Goal: Book appointment/travel/reservation

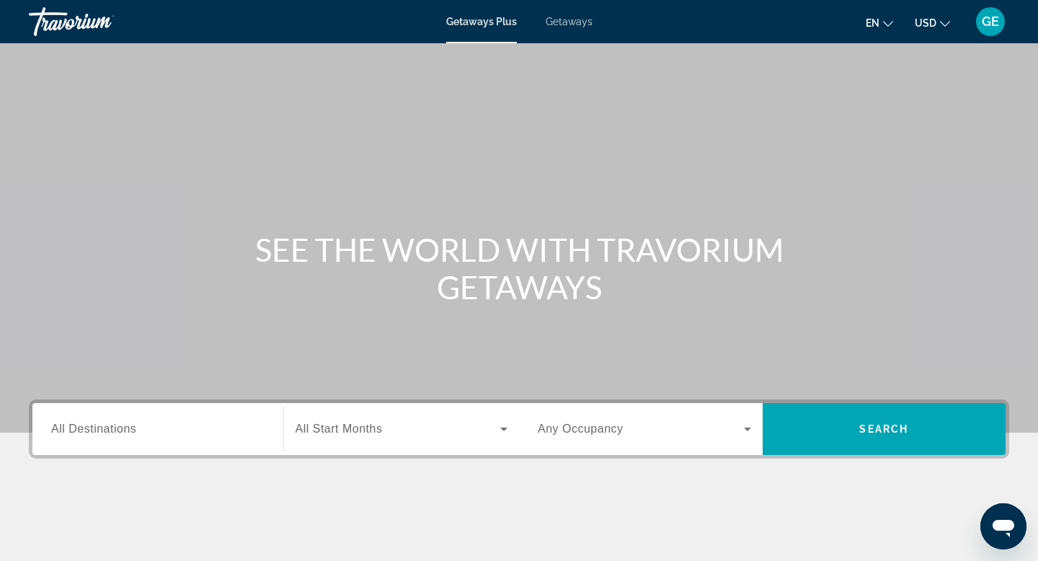
click at [559, 17] on span "Getaways" at bounding box center [568, 22] width 47 height 12
click at [926, 22] on span "USD" at bounding box center [925, 23] width 22 height 12
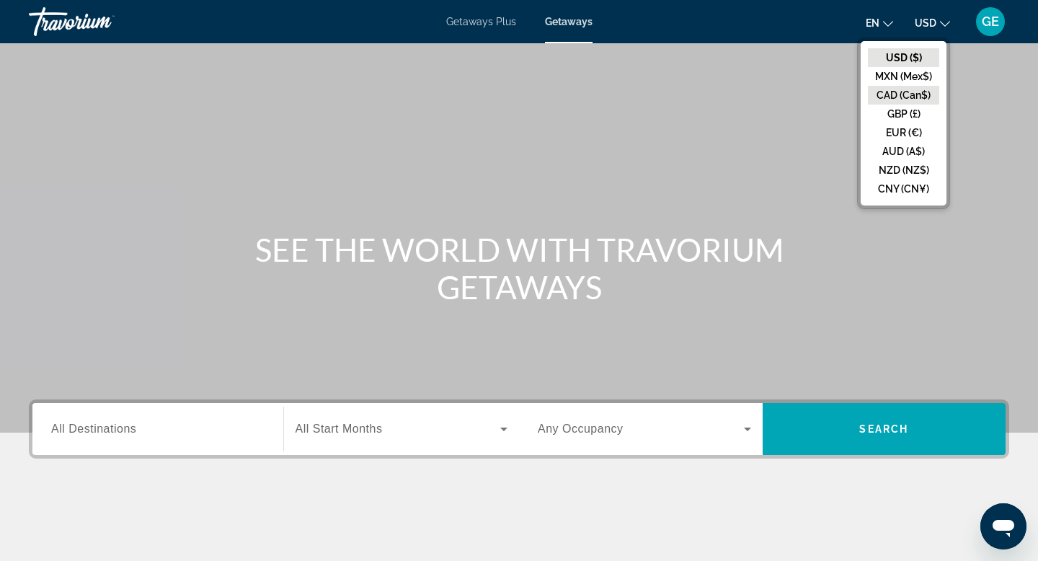
click at [908, 91] on button "CAD (Can$)" at bounding box center [902, 95] width 71 height 19
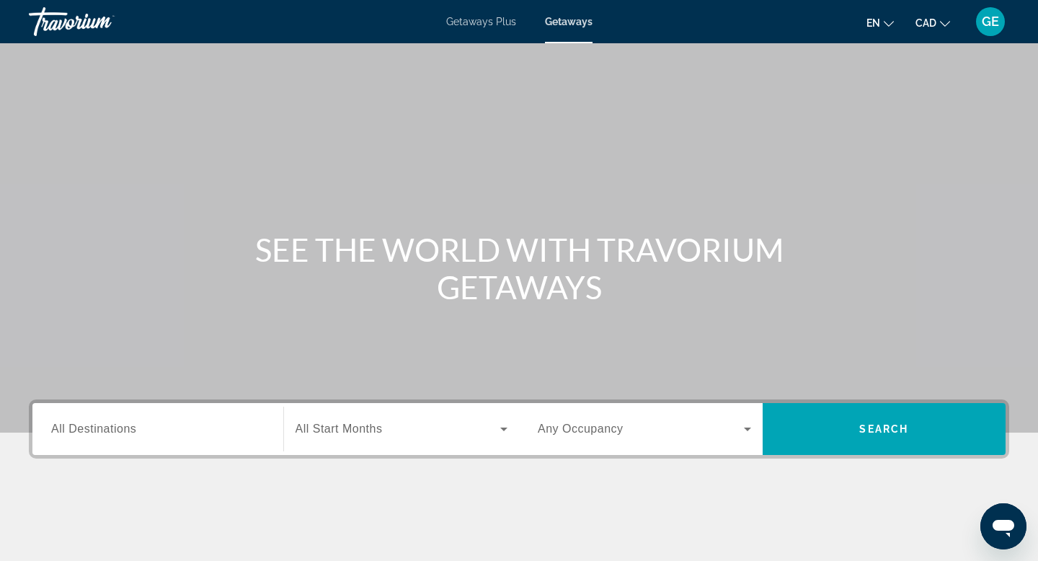
click at [175, 437] on input "Destination All Destinations" at bounding box center [157, 429] width 213 height 17
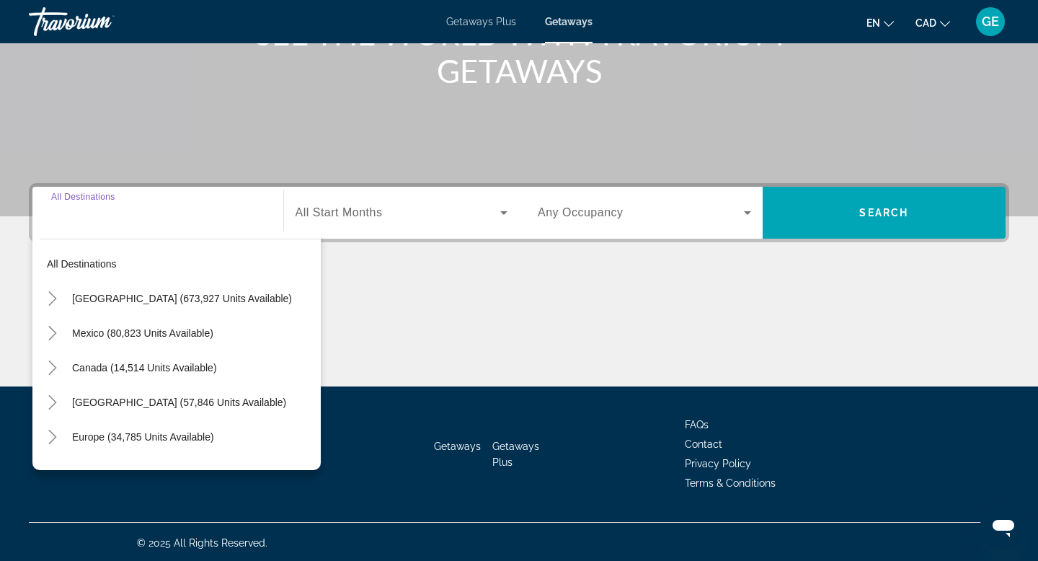
scroll to position [218, 0]
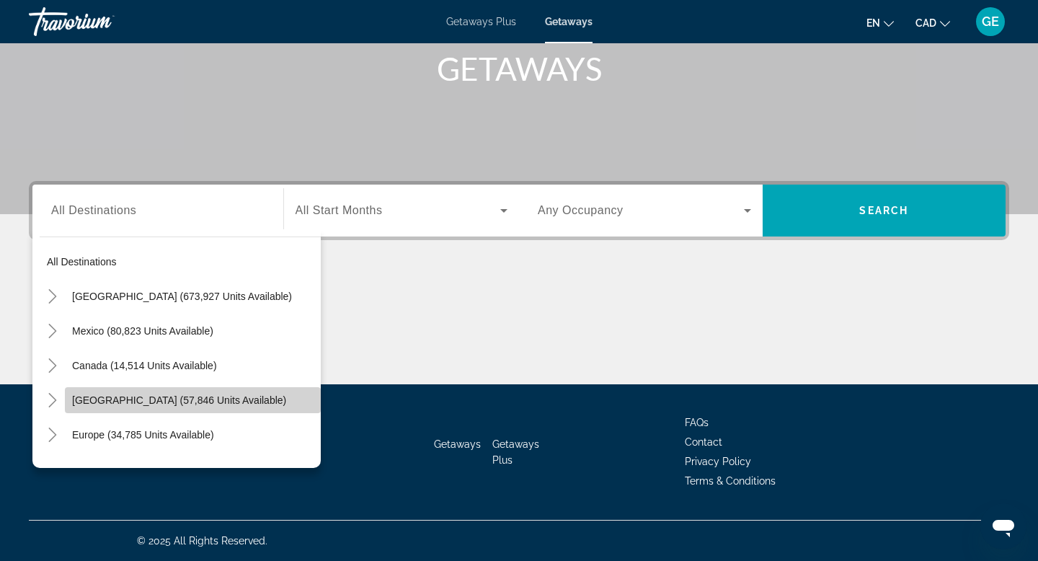
click at [197, 401] on span "[GEOGRAPHIC_DATA] (57,846 units available)" at bounding box center [179, 400] width 214 height 12
type input "**********"
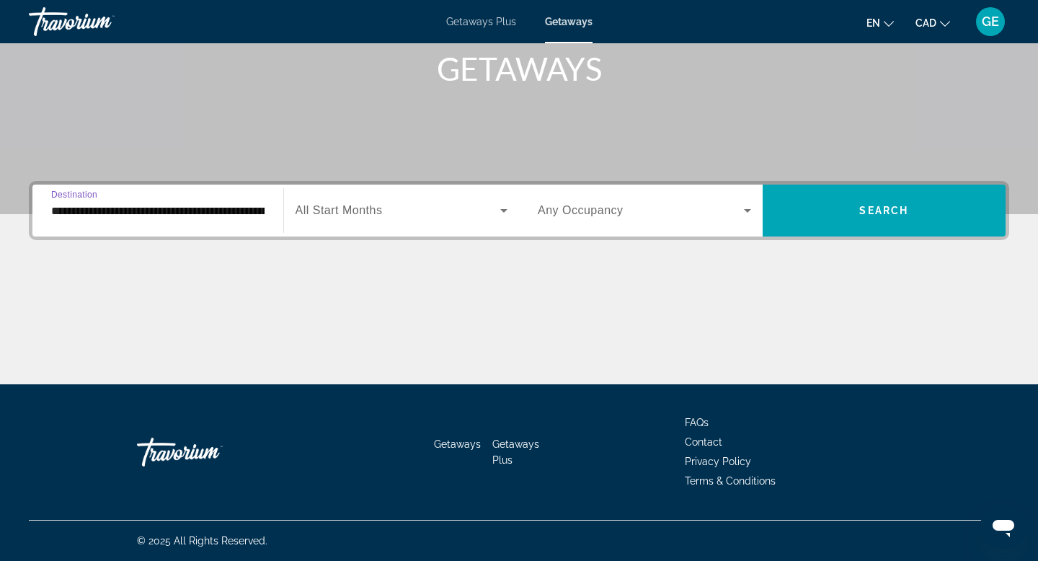
click at [180, 215] on input "**********" at bounding box center [157, 210] width 213 height 17
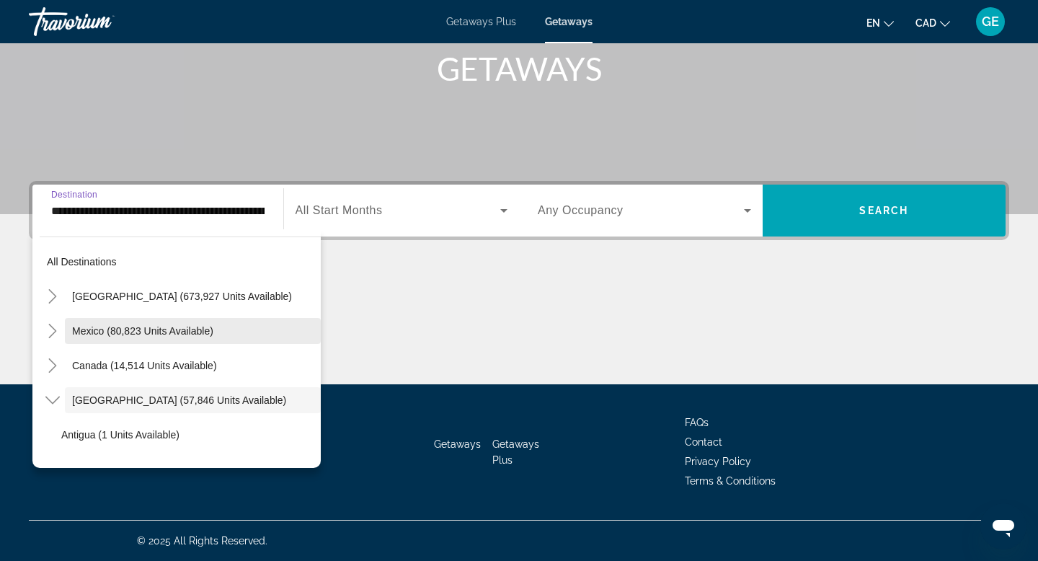
scroll to position [51, 0]
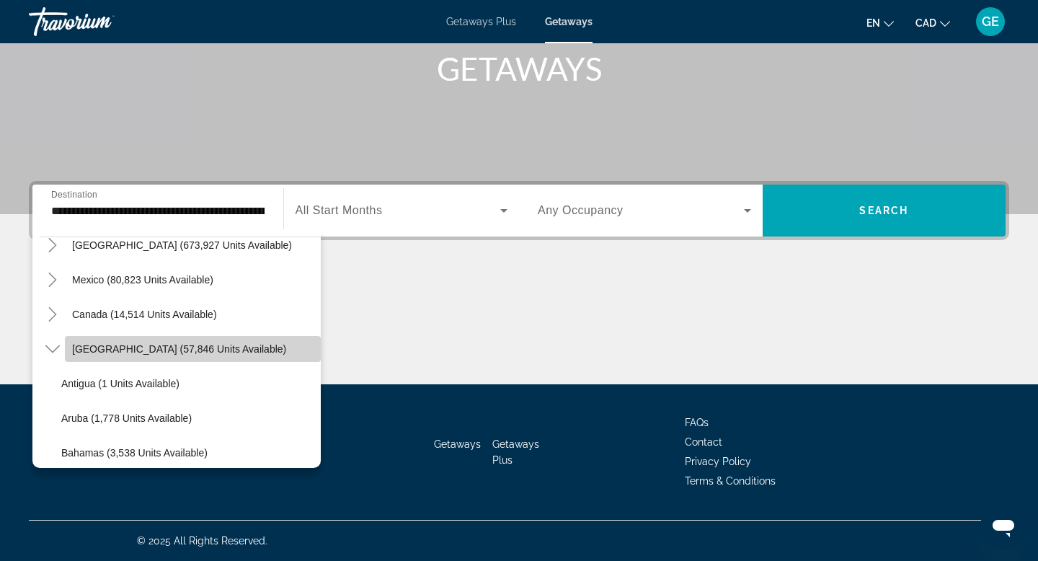
click at [195, 345] on span "[GEOGRAPHIC_DATA] (57,846 units available)" at bounding box center [179, 349] width 214 height 12
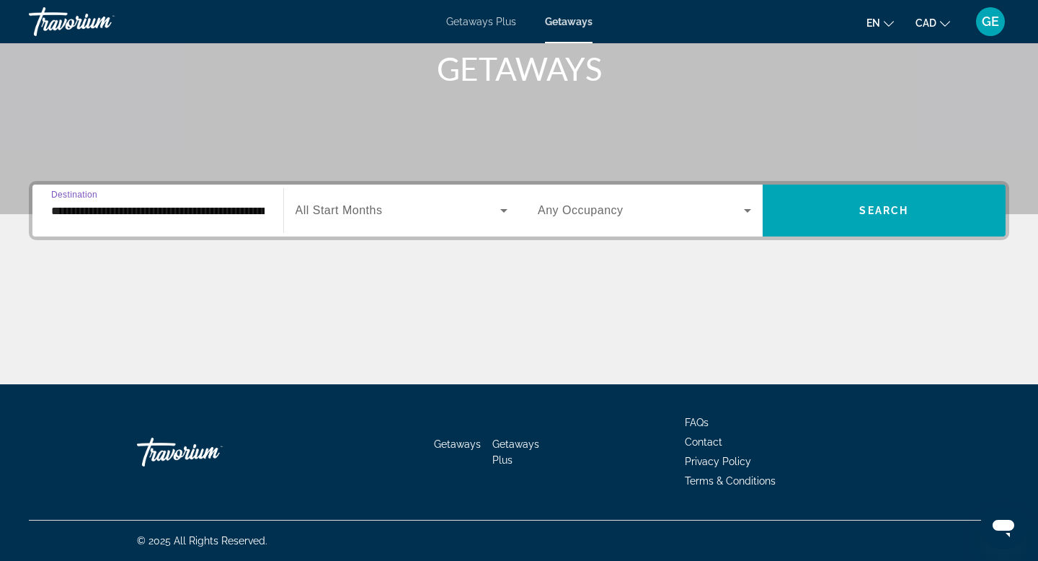
click at [664, 210] on span "Search widget" at bounding box center [640, 210] width 206 height 17
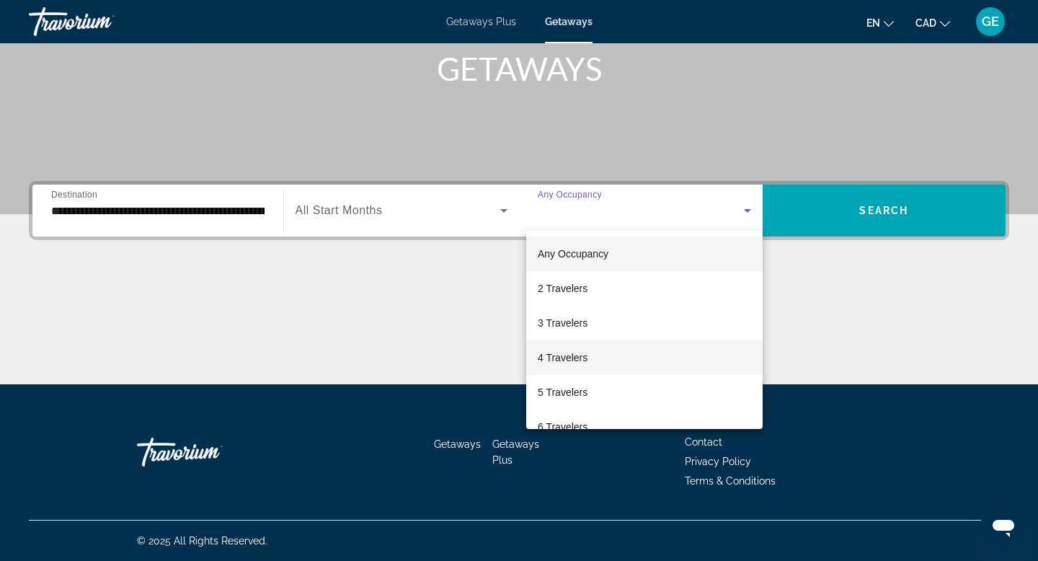
click at [626, 360] on mat-option "4 Travelers" at bounding box center [644, 357] width 236 height 35
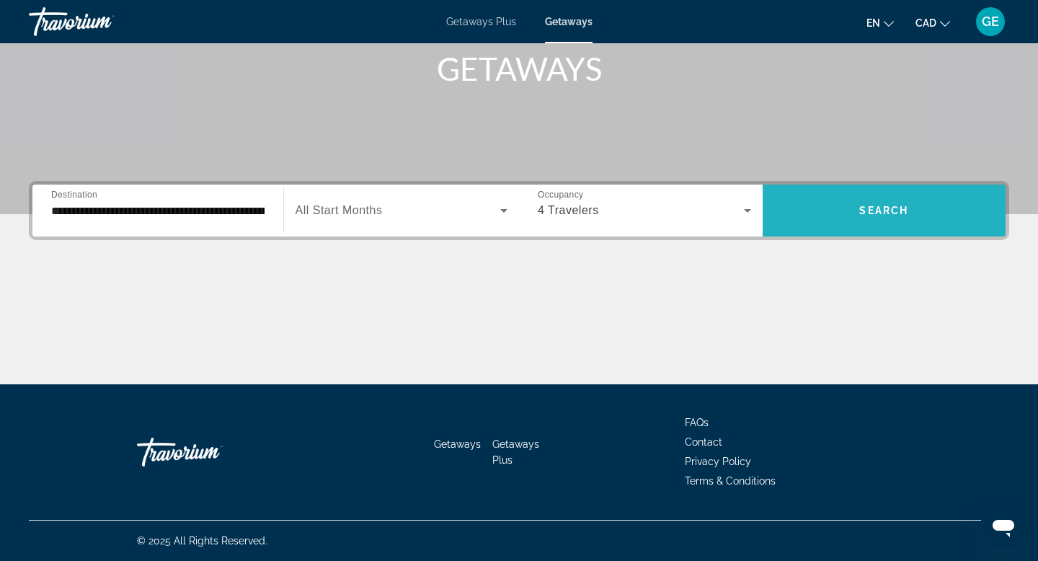
click at [806, 205] on span "Search widget" at bounding box center [884, 210] width 244 height 35
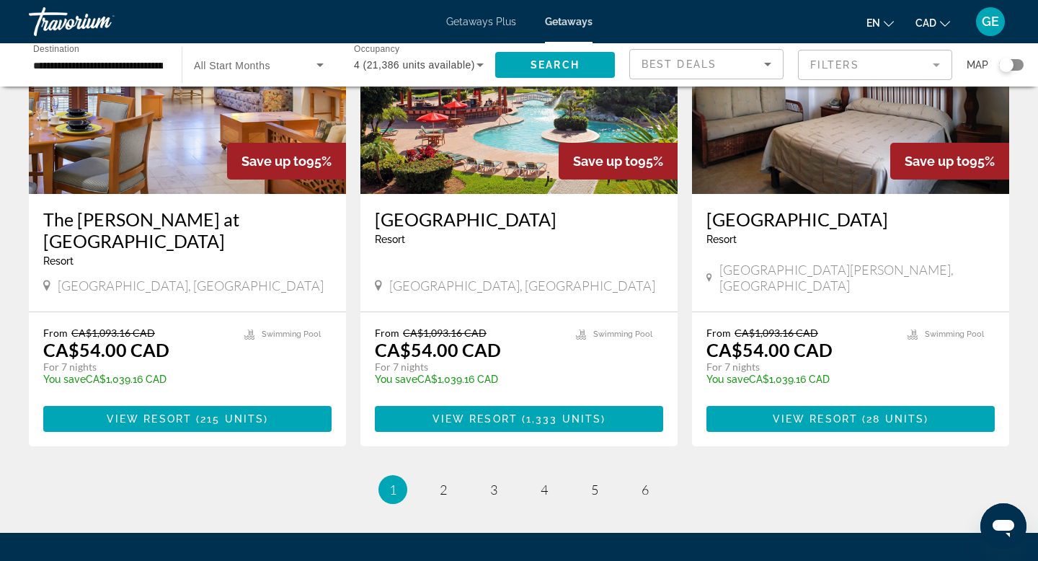
scroll to position [1770, 0]
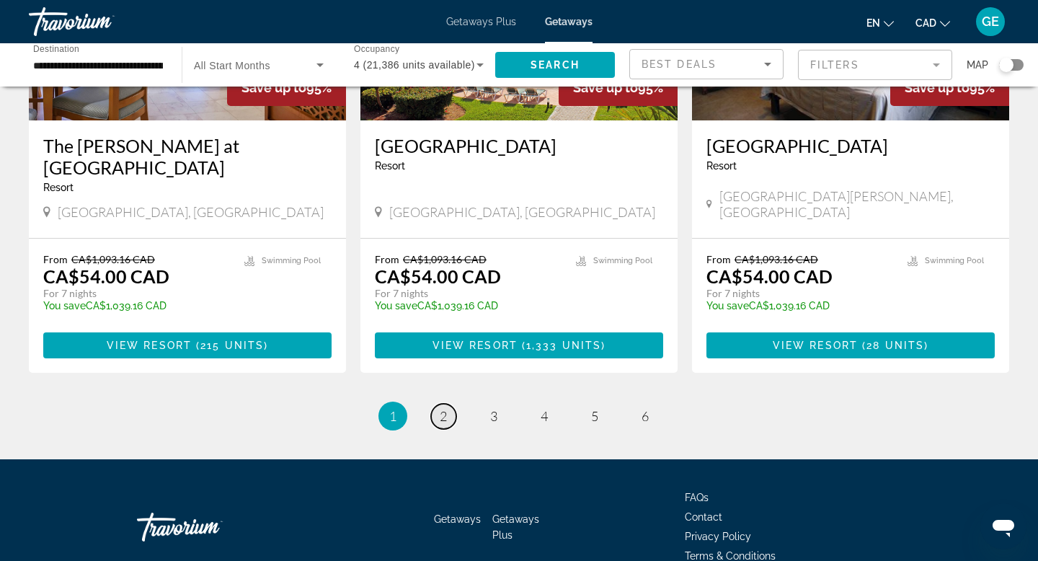
click at [436, 403] on link "page 2" at bounding box center [443, 415] width 25 height 25
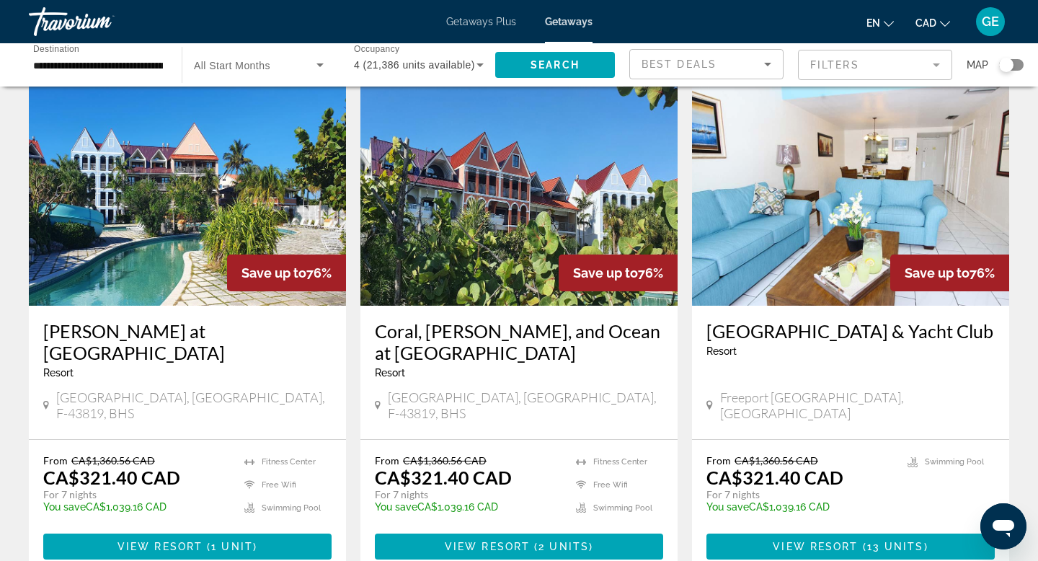
scroll to position [1636, 0]
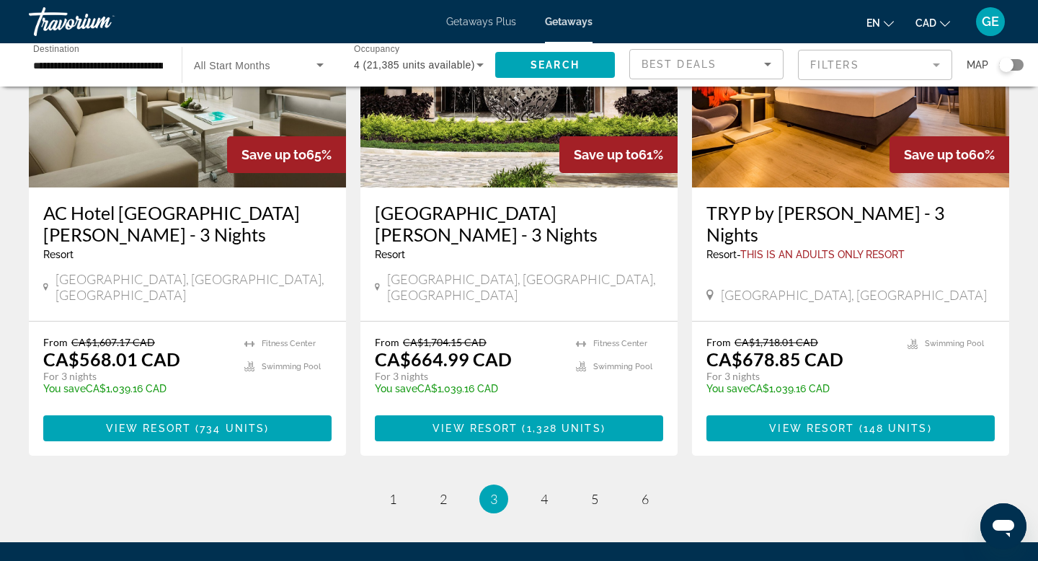
scroll to position [1857, 0]
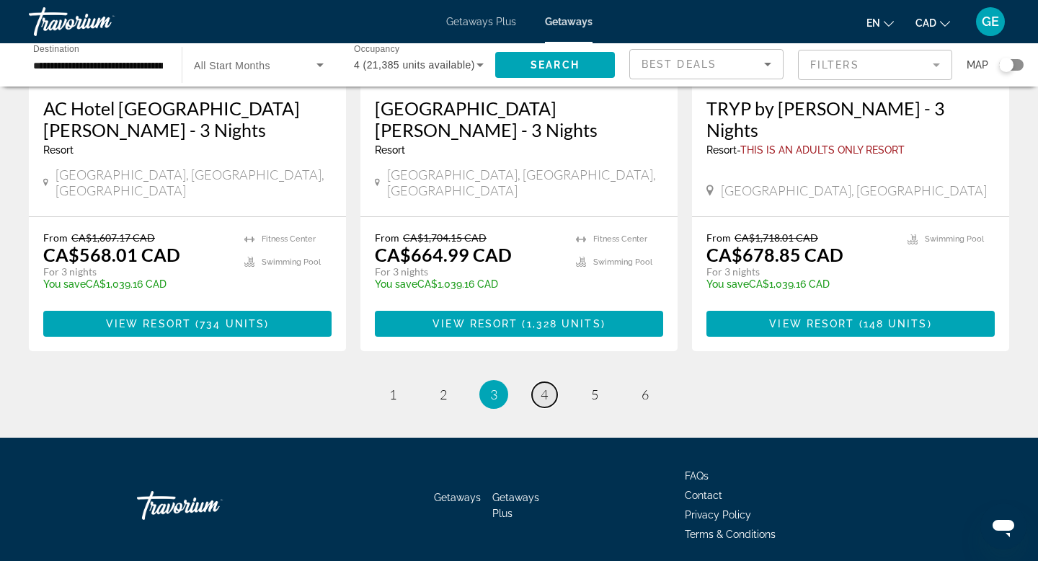
click at [542, 386] on span "4" at bounding box center [543, 394] width 7 height 16
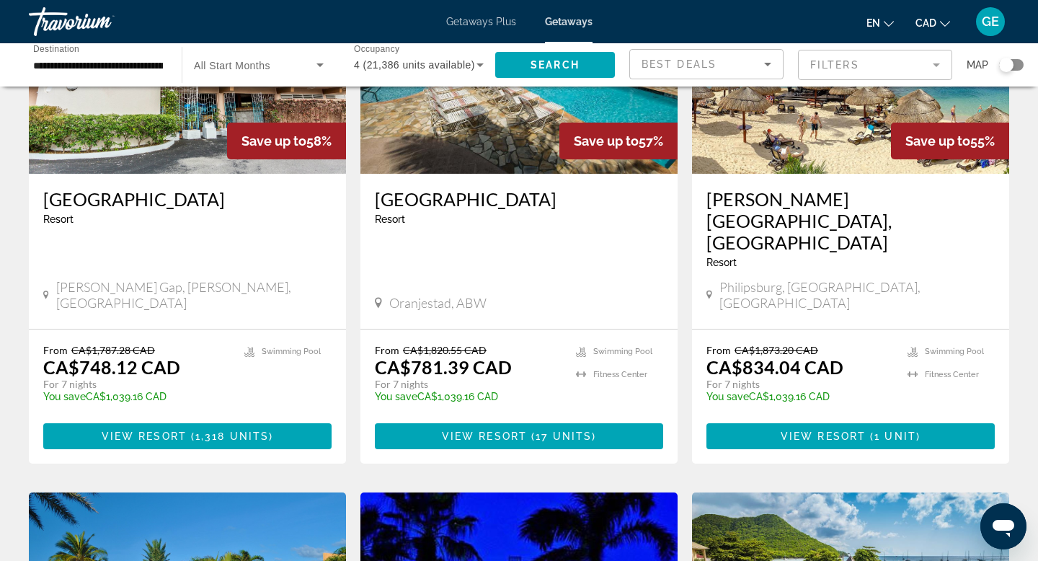
scroll to position [697, 0]
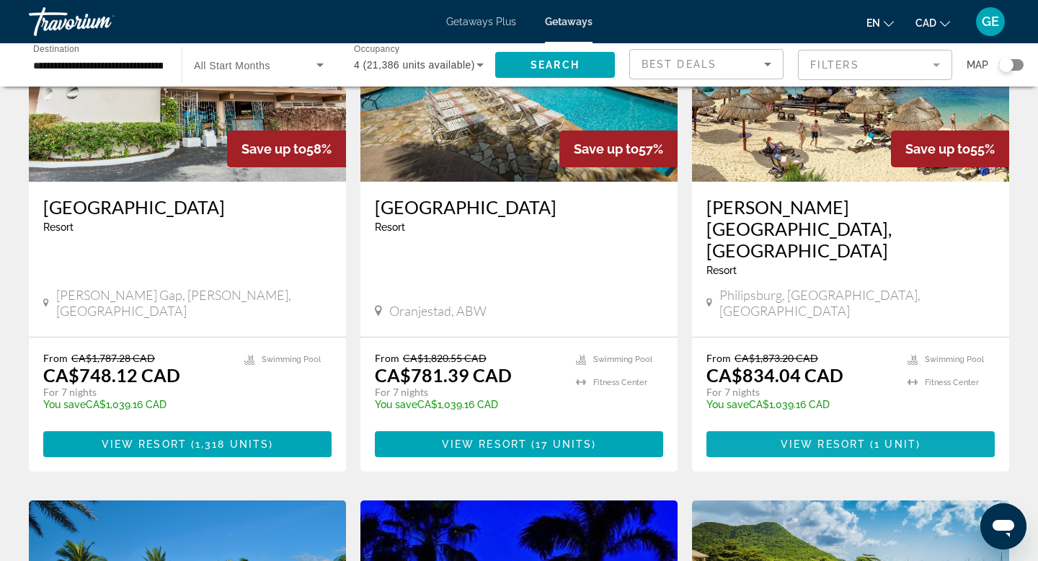
click at [813, 438] on span "View Resort" at bounding box center [822, 444] width 85 height 12
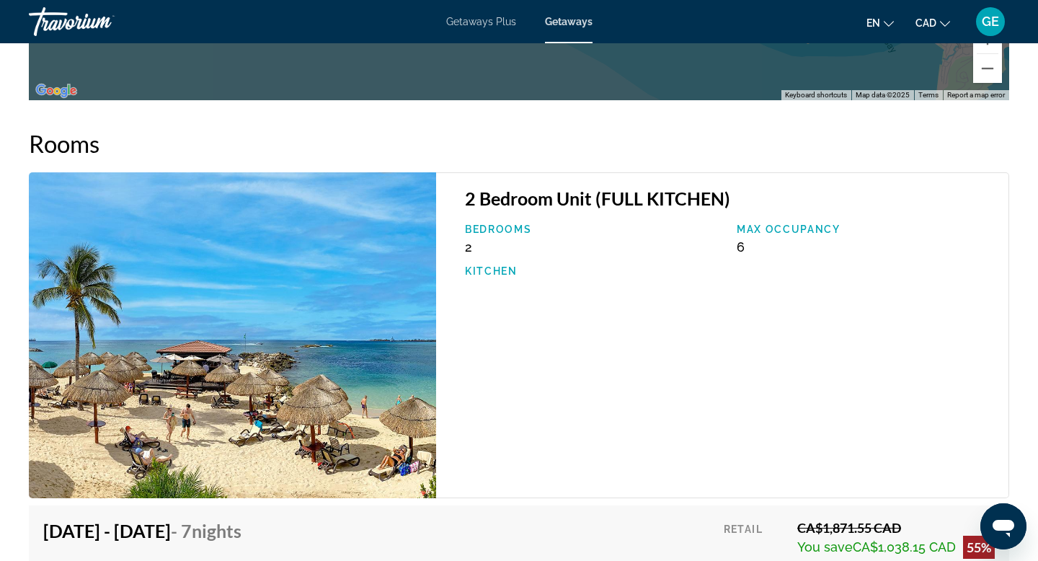
scroll to position [2607, 0]
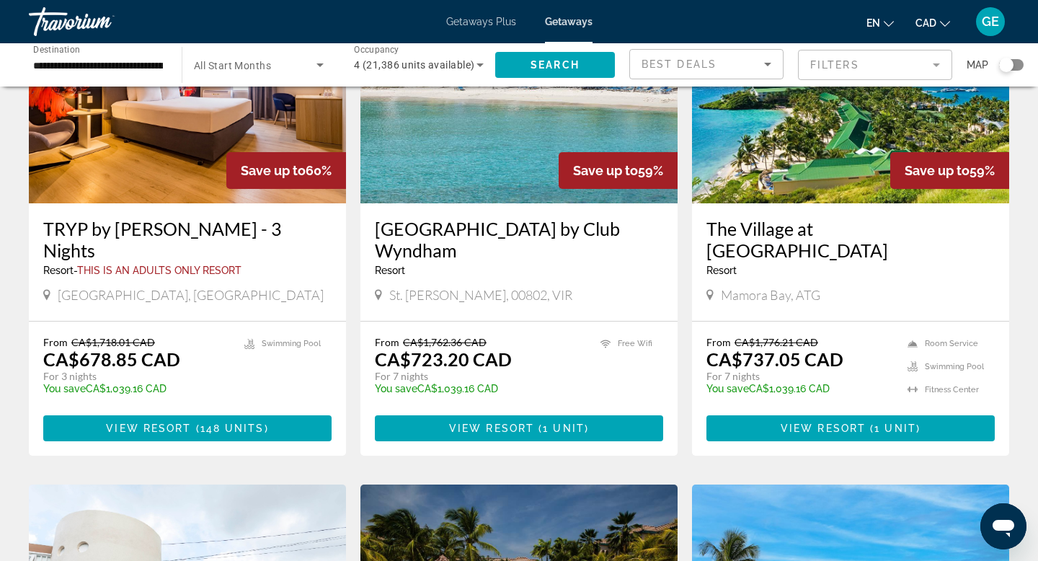
scroll to position [197, 0]
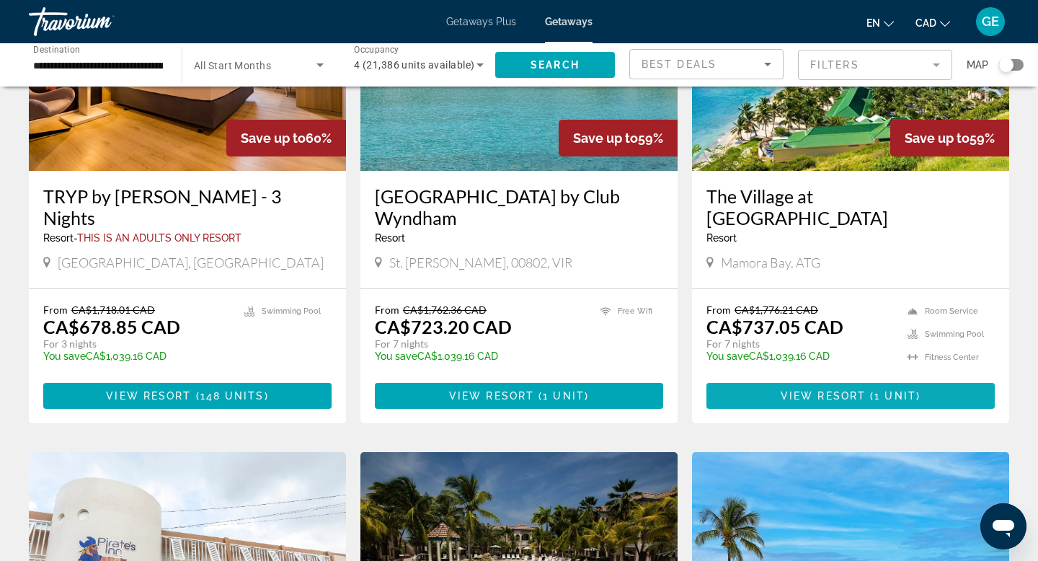
click at [837, 398] on span "View Resort" at bounding box center [822, 396] width 85 height 12
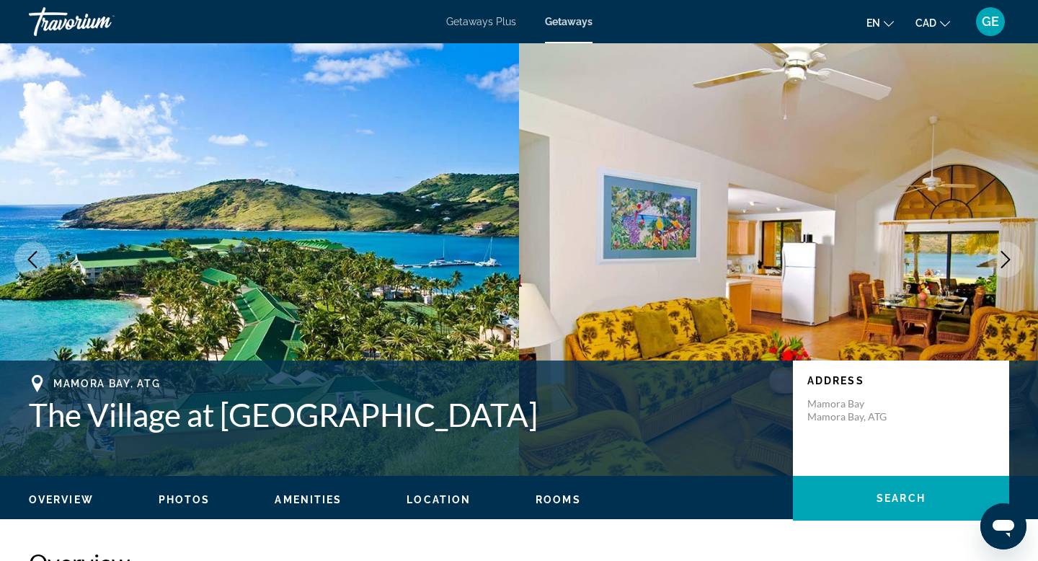
click at [1003, 260] on icon "Next image" at bounding box center [1004, 259] width 17 height 17
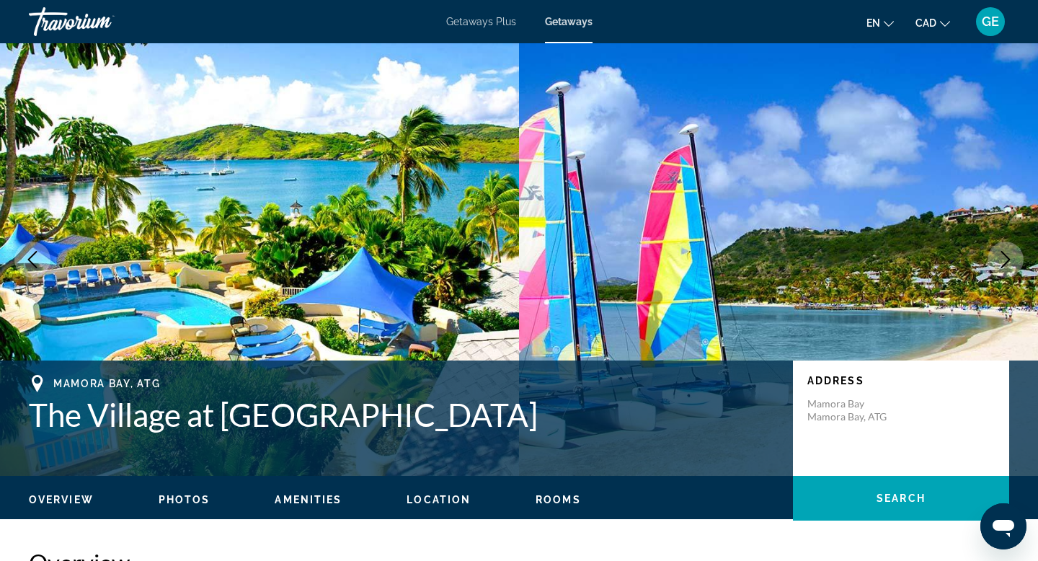
click at [1003, 260] on icon "Next image" at bounding box center [1004, 259] width 17 height 17
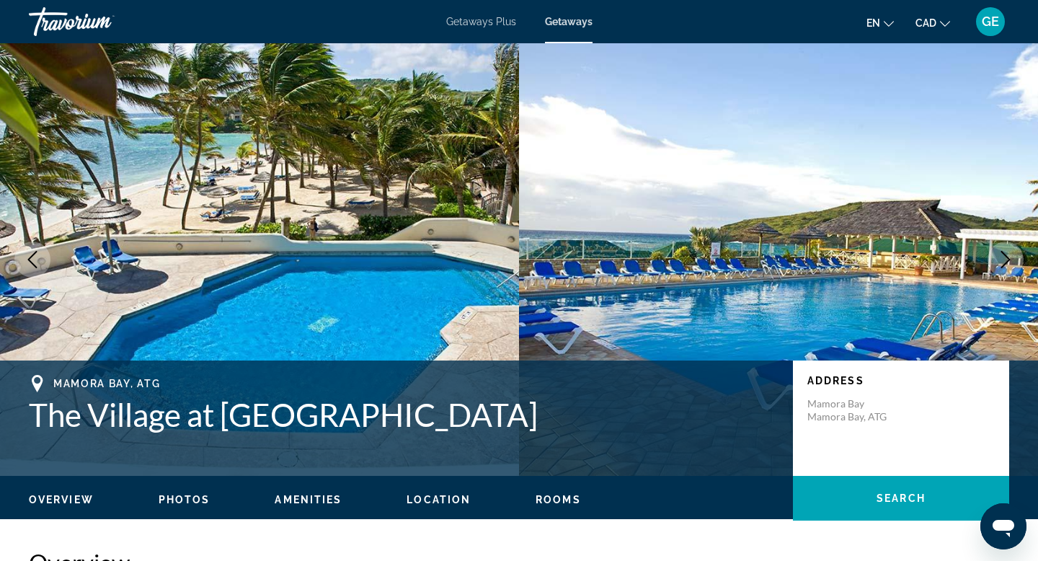
click at [1003, 260] on icon "Next image" at bounding box center [1004, 259] width 17 height 17
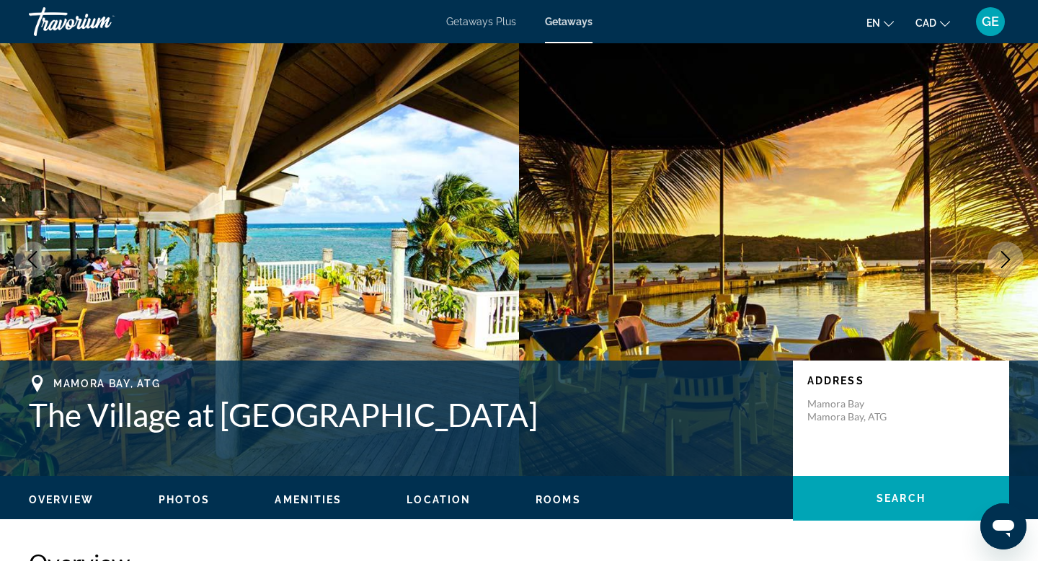
click at [1003, 260] on icon "Next image" at bounding box center [1004, 259] width 17 height 17
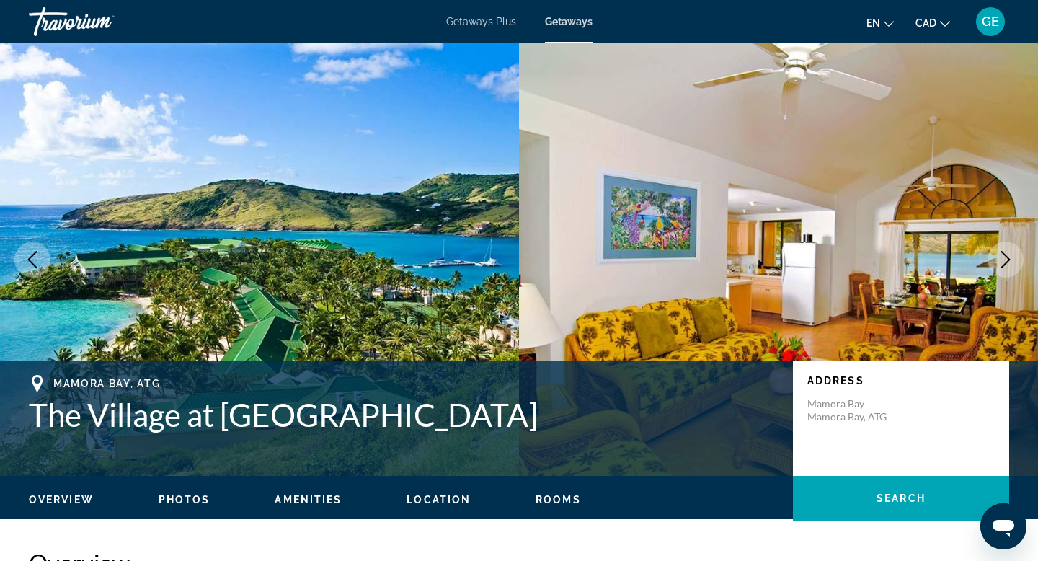
click at [1003, 260] on icon "Next image" at bounding box center [1004, 259] width 17 height 17
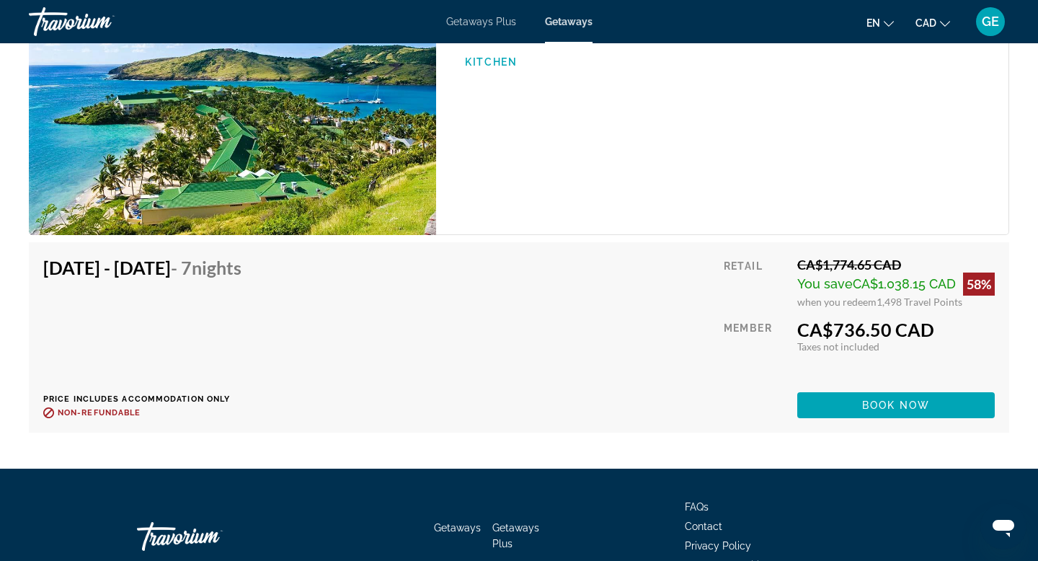
scroll to position [2425, 0]
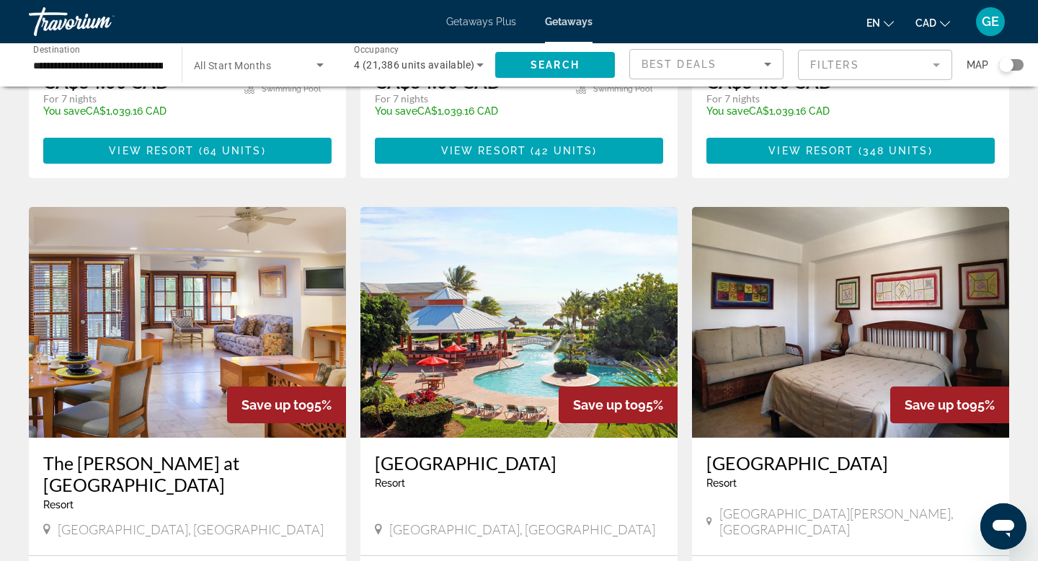
scroll to position [1770, 0]
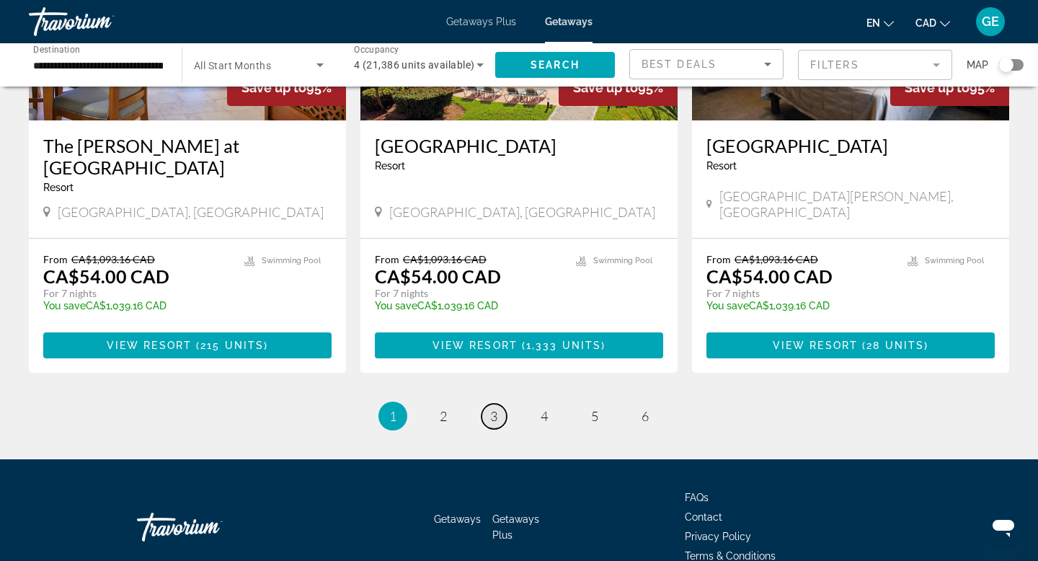
click at [494, 408] on span "3" at bounding box center [493, 416] width 7 height 16
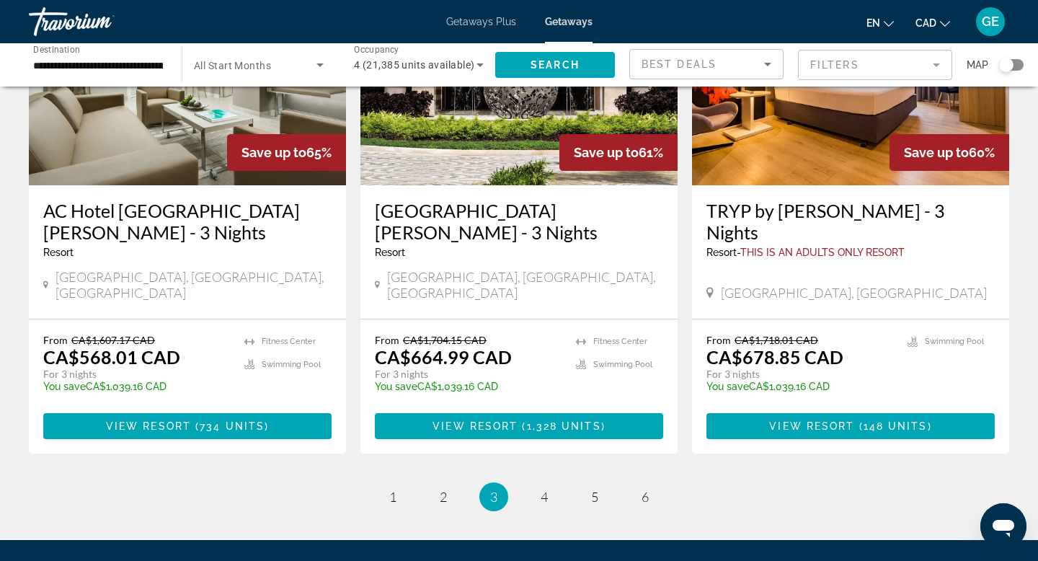
scroll to position [1857, 0]
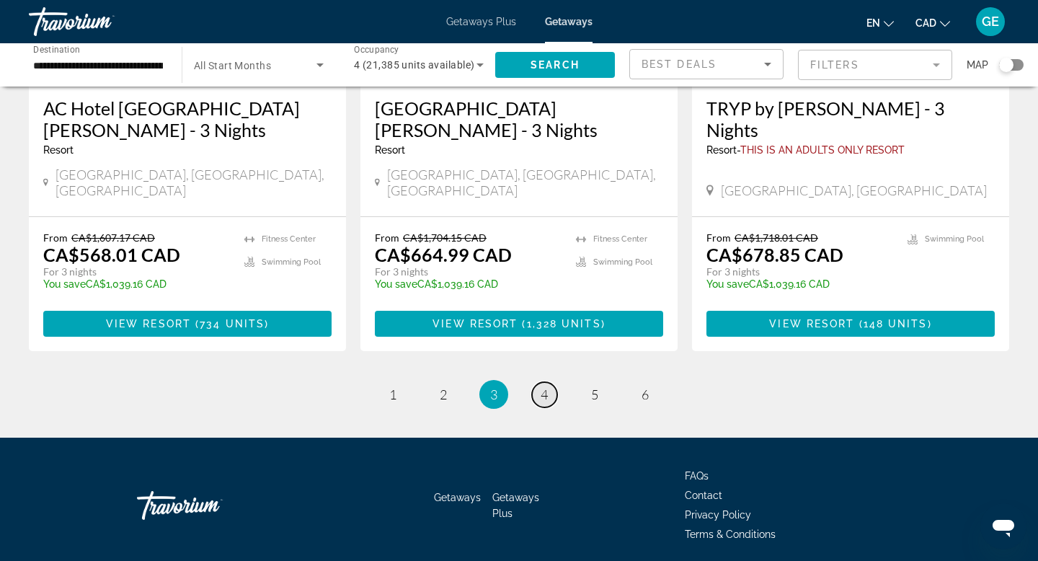
click at [545, 382] on link "page 4" at bounding box center [544, 394] width 25 height 25
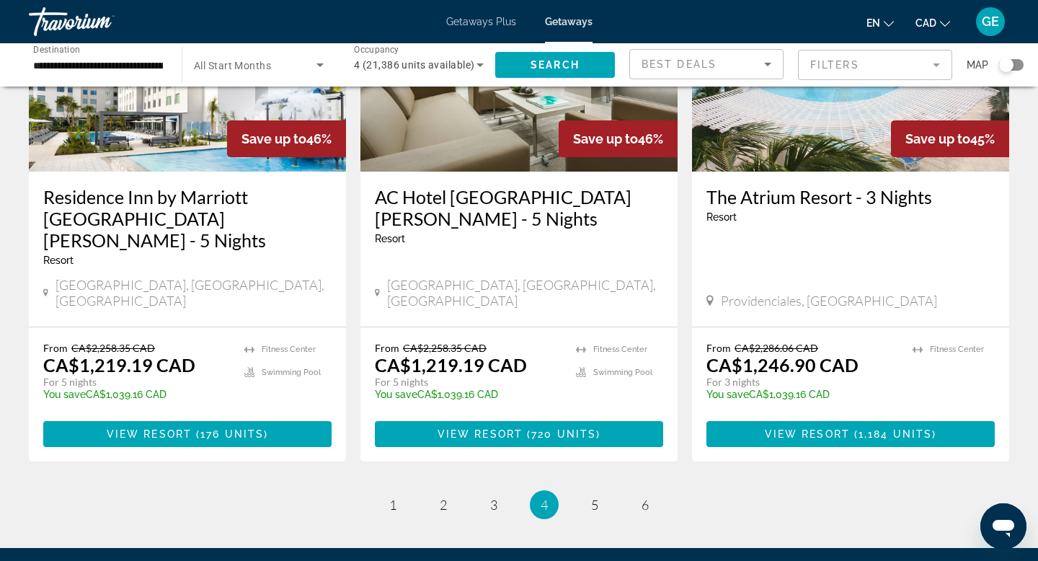
scroll to position [1749, 0]
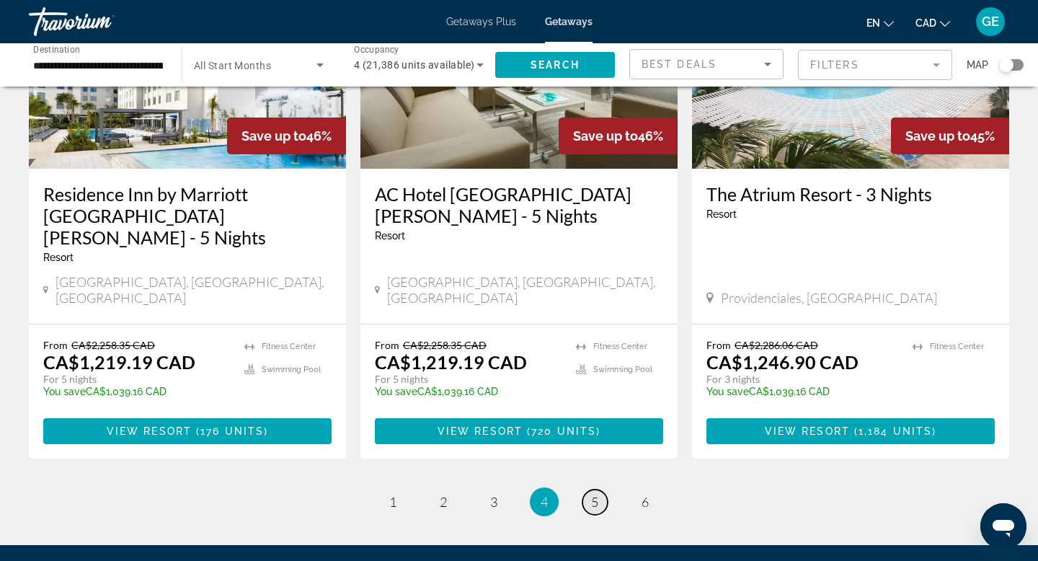
click at [600, 489] on link "page 5" at bounding box center [594, 501] width 25 height 25
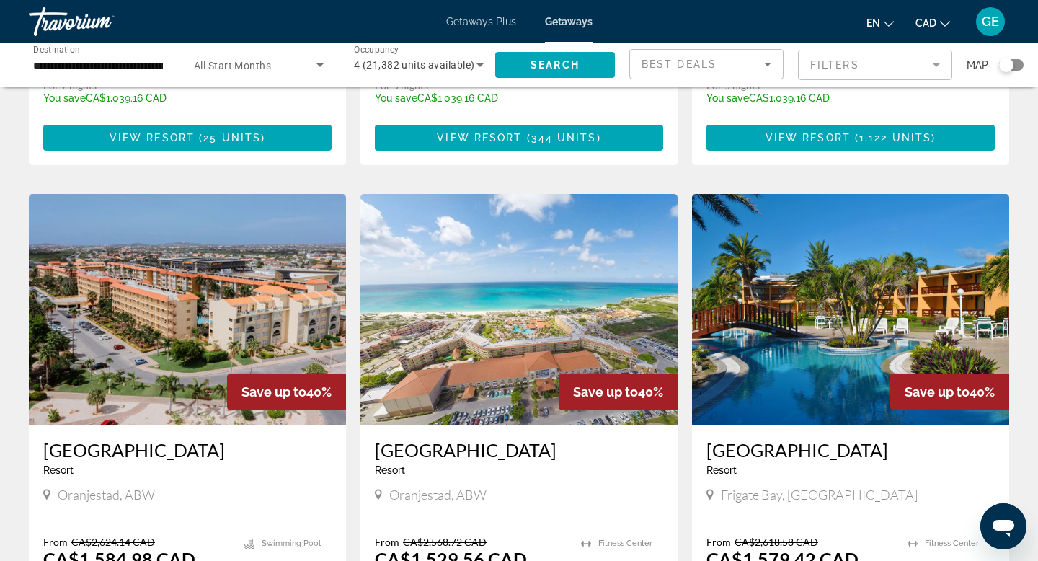
scroll to position [591, 0]
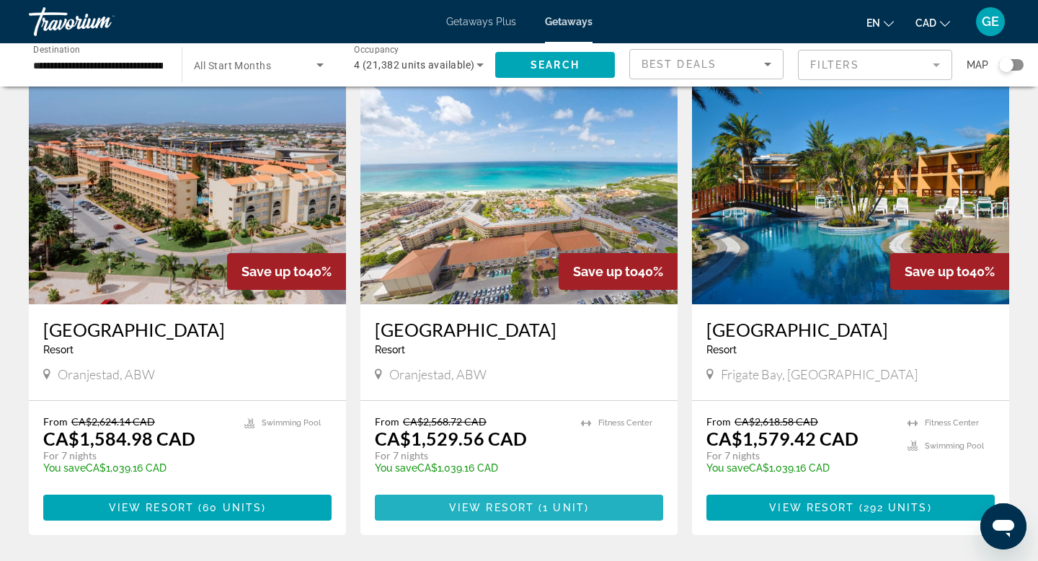
click at [589, 490] on span "Main content" at bounding box center [519, 507] width 288 height 35
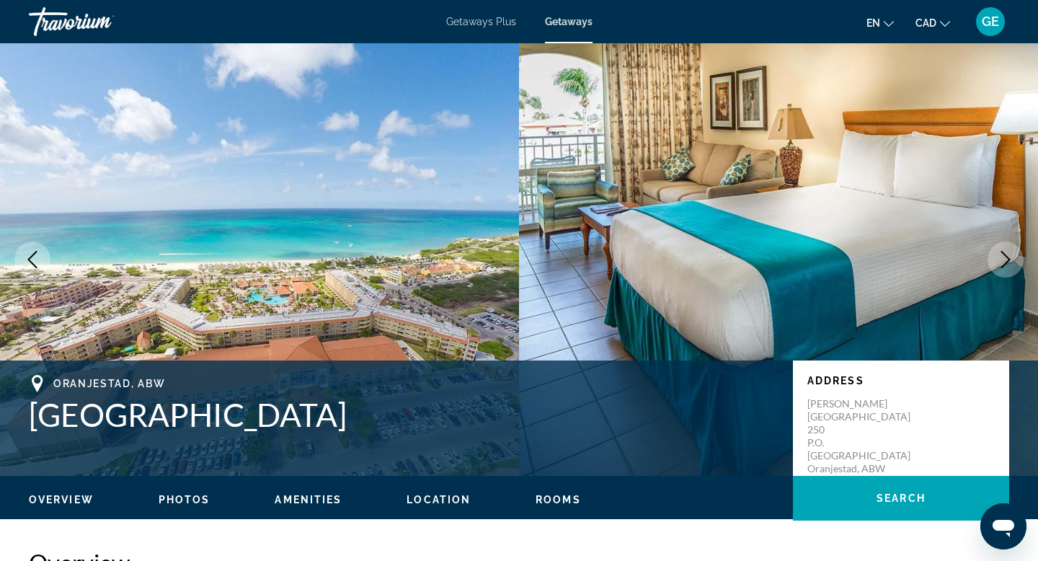
click at [1009, 257] on icon "Next image" at bounding box center [1004, 259] width 17 height 17
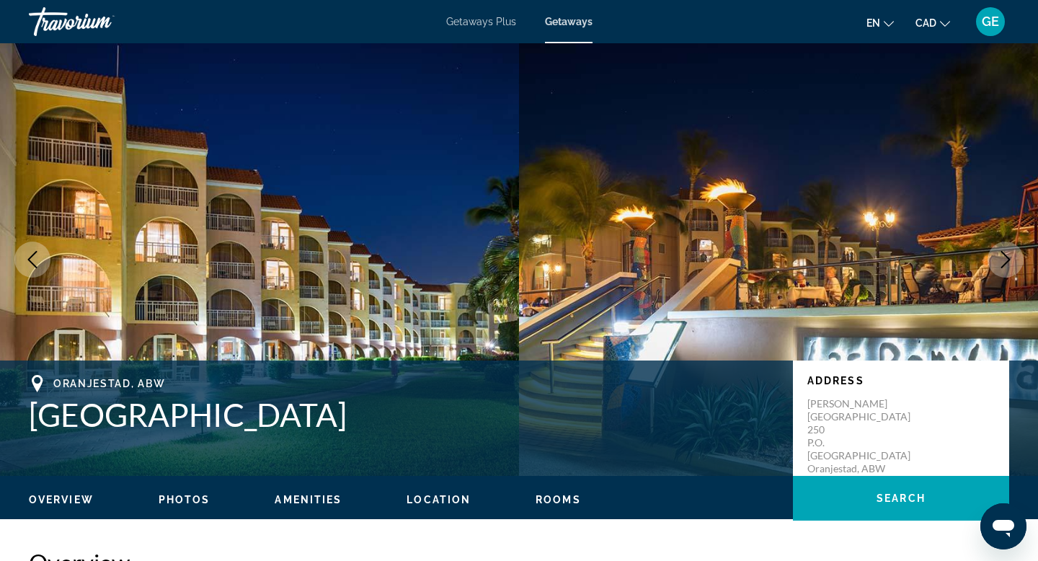
click at [1009, 257] on icon "Next image" at bounding box center [1004, 259] width 17 height 17
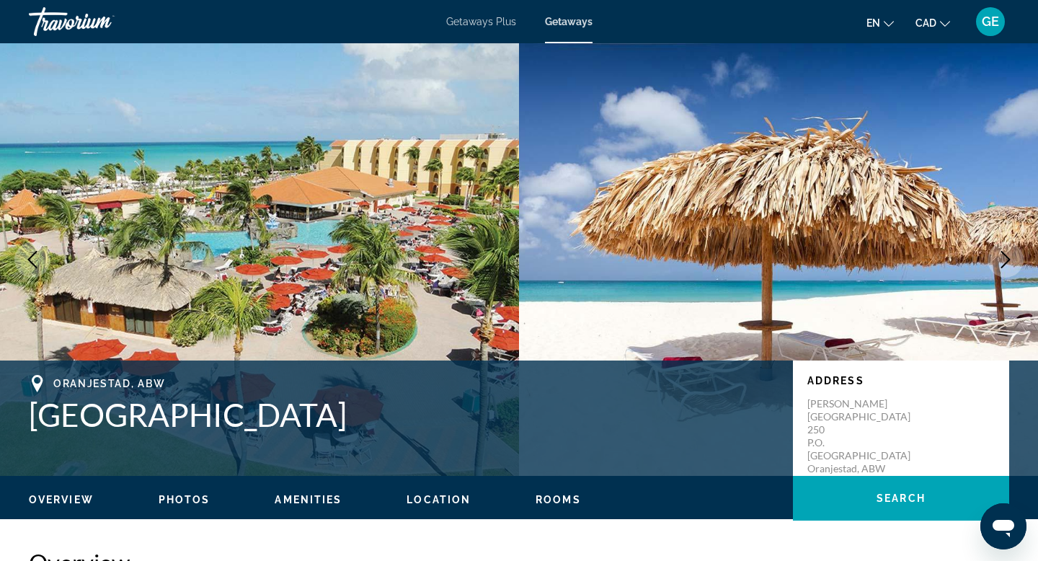
click at [1009, 257] on icon "Next image" at bounding box center [1004, 259] width 17 height 17
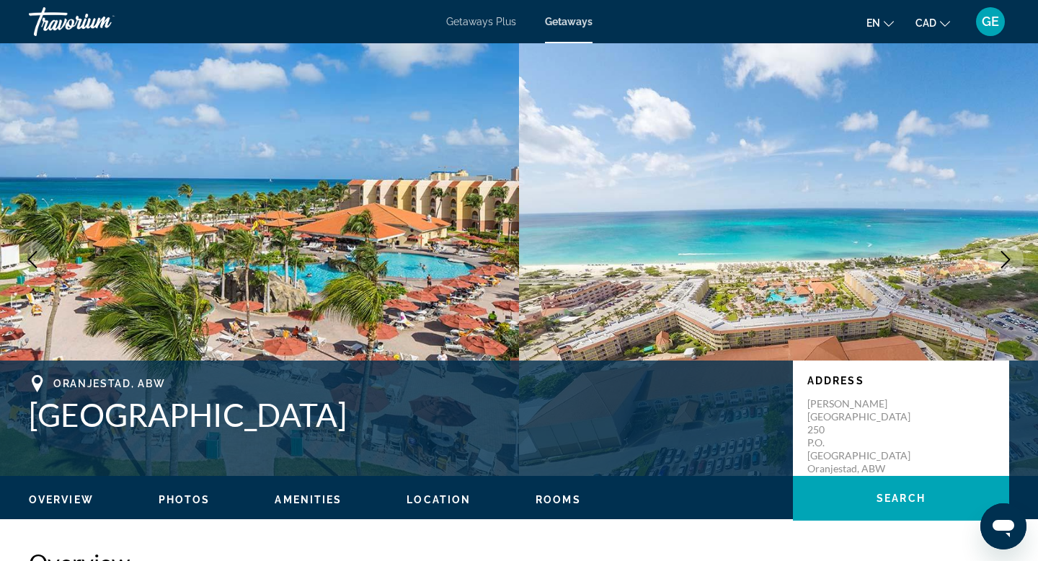
click at [1009, 257] on icon "Next image" at bounding box center [1004, 259] width 17 height 17
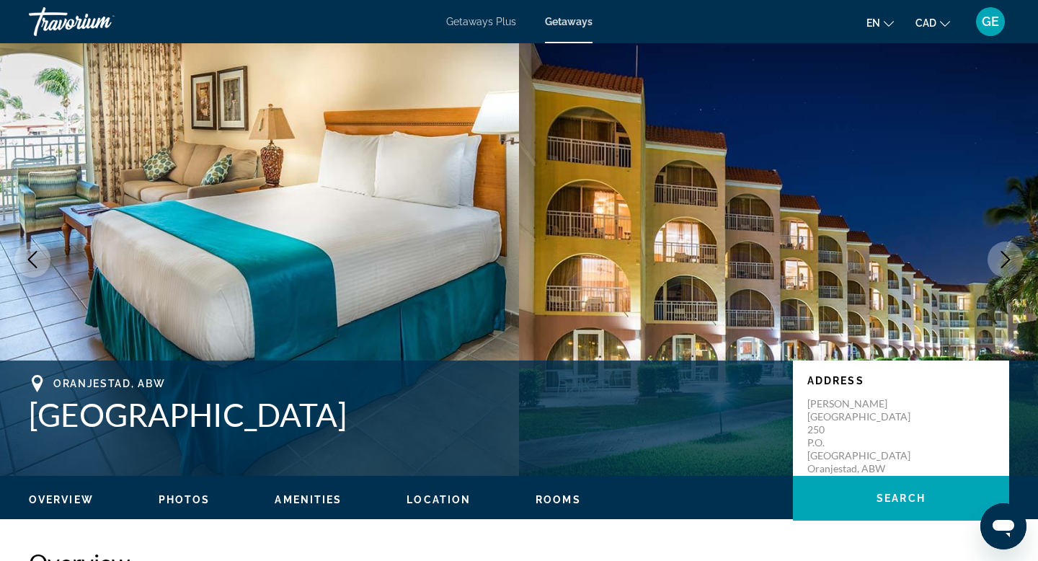
click at [1009, 257] on icon "Next image" at bounding box center [1004, 259] width 17 height 17
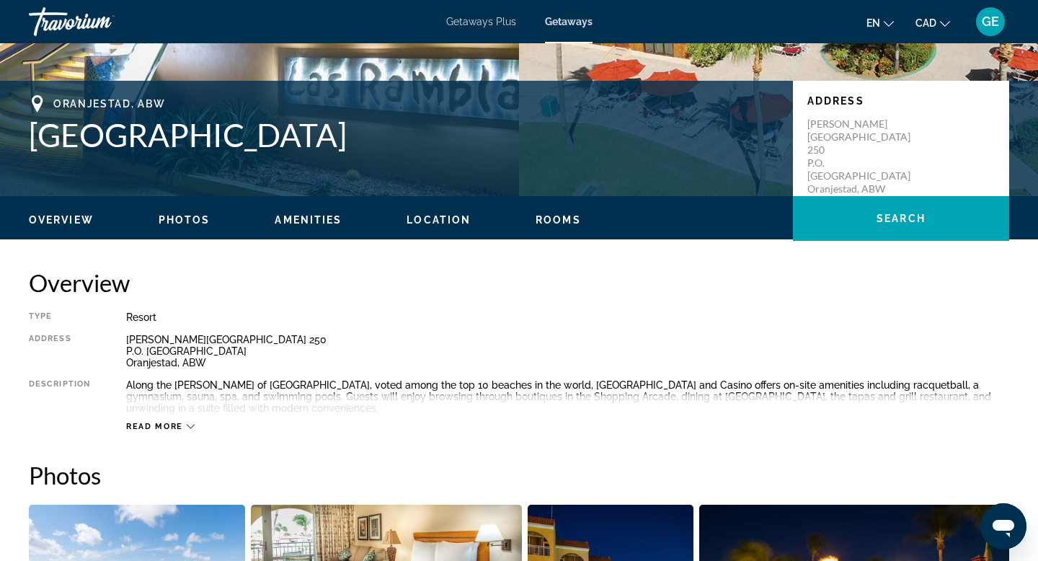
scroll to position [273, 0]
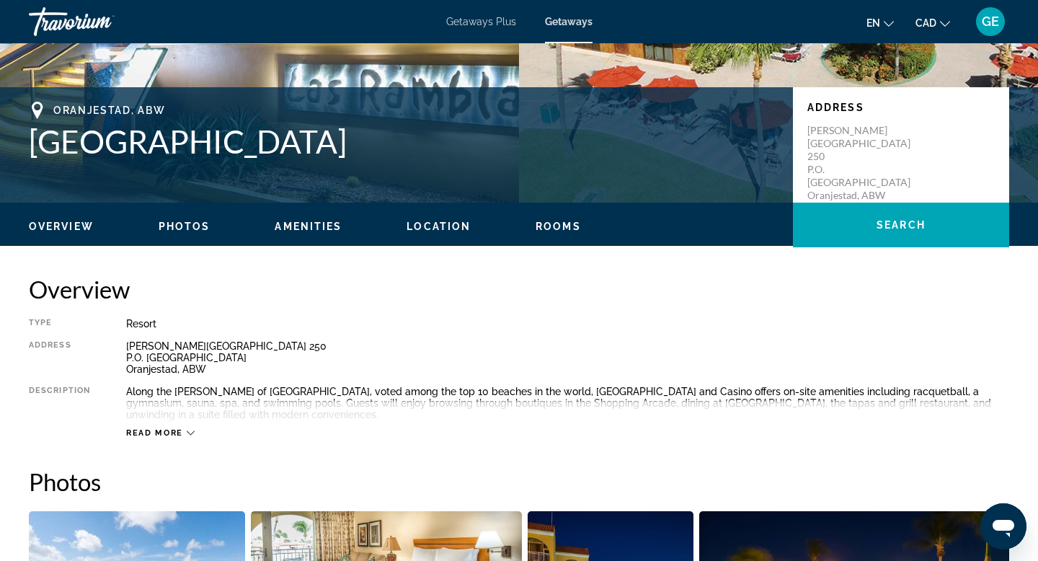
drag, startPoint x: 512, startPoint y: 151, endPoint x: 4, endPoint y: 144, distance: 508.0
click at [4, 144] on div "[GEOGRAPHIC_DATA], [GEOGRAPHIC_DATA] and Casino Address [PERSON_NAME] Boulevard…" at bounding box center [519, 145] width 1038 height 86
copy h1 "[GEOGRAPHIC_DATA]"
click at [629, 324] on div "Resort" at bounding box center [567, 324] width 883 height 12
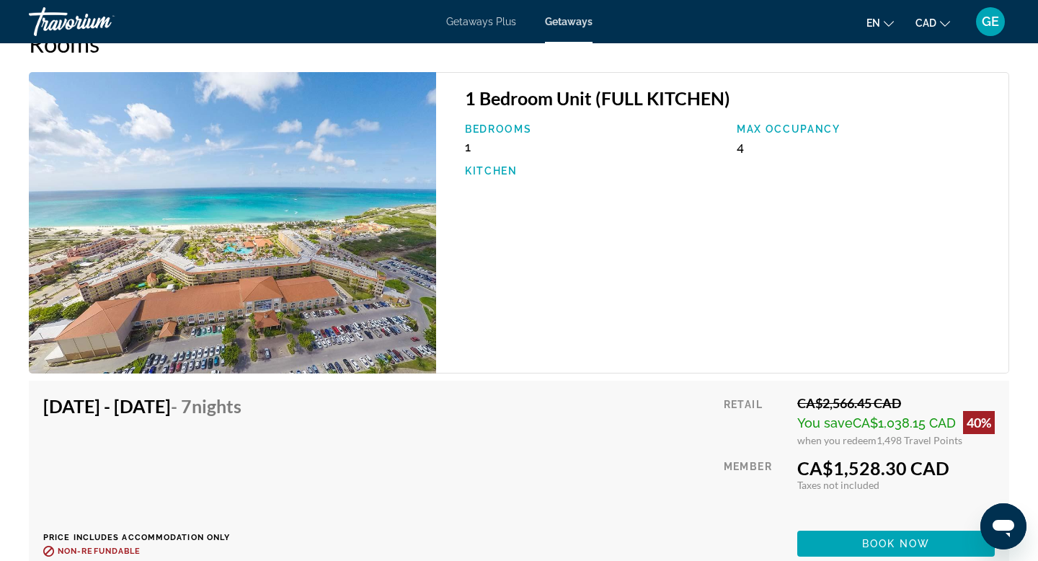
scroll to position [2426, 0]
